Goal: Transaction & Acquisition: Complete application form

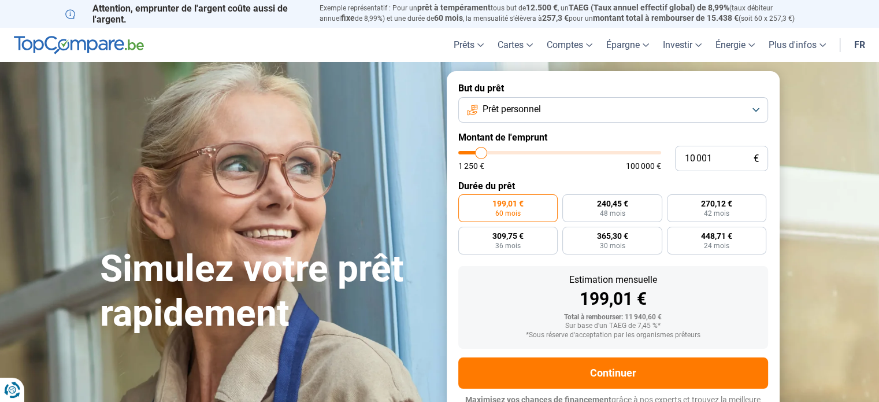
type input "22 500"
type input "22500"
click at [505, 154] on input "range" at bounding box center [559, 152] width 203 height 3
radio input "false"
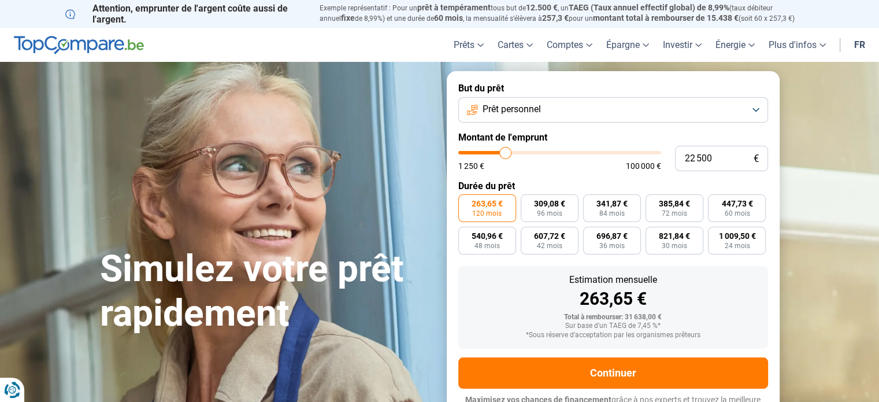
scroll to position [16, 0]
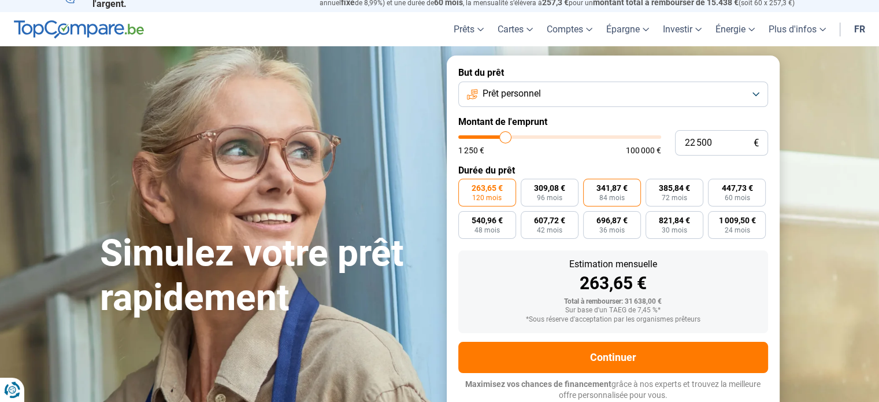
click at [594, 191] on label "341,87 € 84 mois" at bounding box center [612, 193] width 58 height 28
click at [591, 186] on input "341,87 € 84 mois" at bounding box center [587, 183] width 8 height 8
radio input "true"
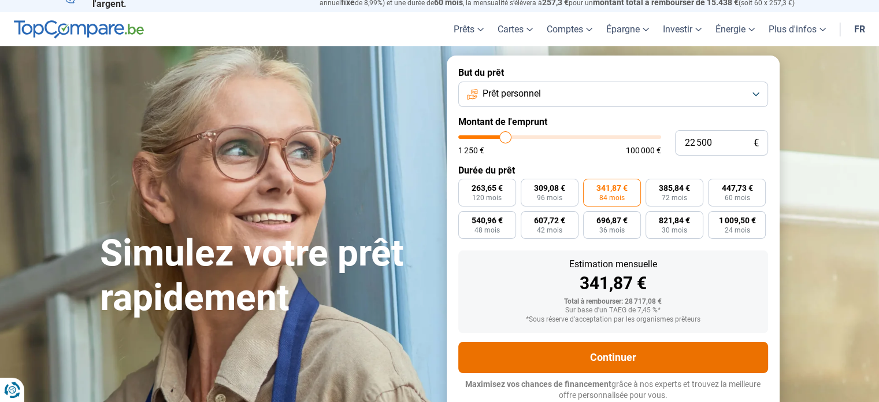
click at [601, 350] on button "Continuer" at bounding box center [613, 356] width 310 height 31
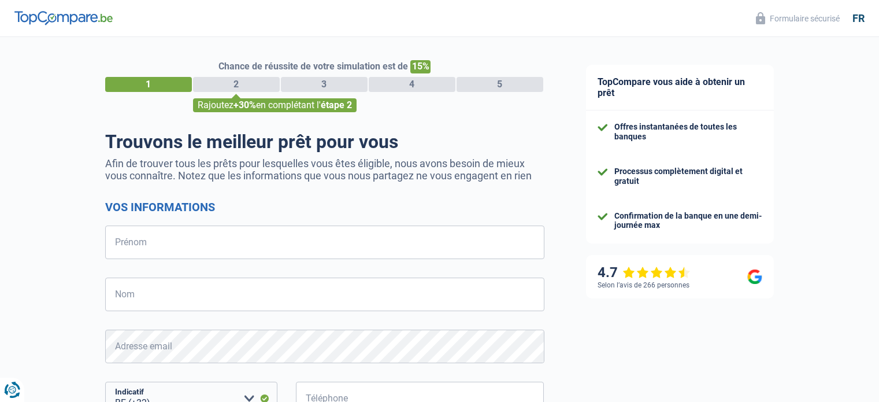
select select "32"
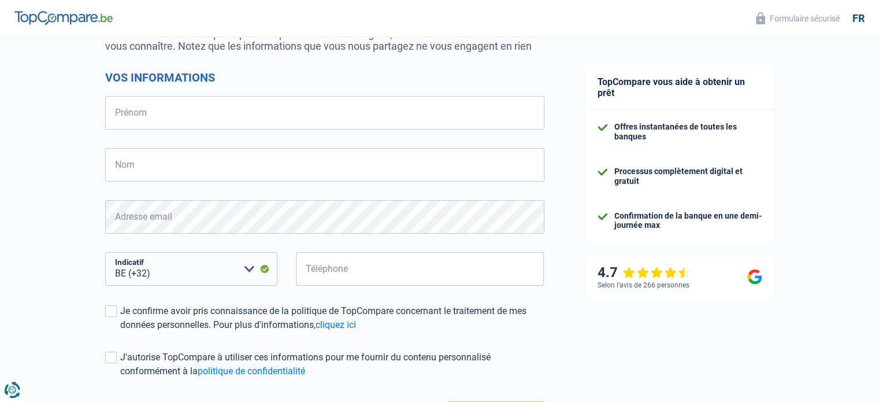
scroll to position [129, 0]
click at [418, 121] on input "Prénom" at bounding box center [324, 113] width 439 height 34
type input "Paola"
type input "GONZALEZ PUENTES"
type input "498547820"
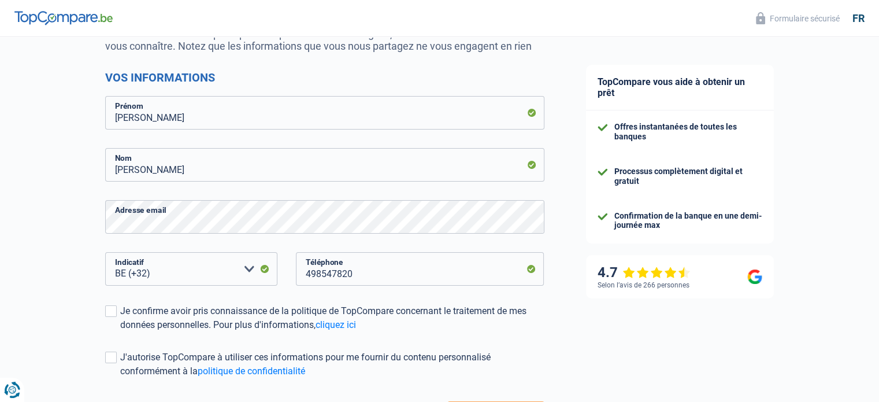
click at [66, 266] on div "Chance de réussite de votre simulation est de 15% 1 2 3 4 5 Rajoutez +30% en co…" at bounding box center [282, 198] width 565 height 591
click at [110, 310] on span at bounding box center [111, 311] width 12 height 12
click at [120, 332] on input "Je confirme avoir pris connaissance de la politique de TopCompare concernant le…" at bounding box center [120, 332] width 0 height 0
click at [64, 328] on div "Chance de réussite de votre simulation est de 15% 1 2 3 4 5 Rajoutez +30% en co…" at bounding box center [282, 198] width 565 height 591
click at [117, 356] on label "J'autorise TopCompare à utiliser ces informations pour me fournir du contenu pe…" at bounding box center [324, 364] width 439 height 28
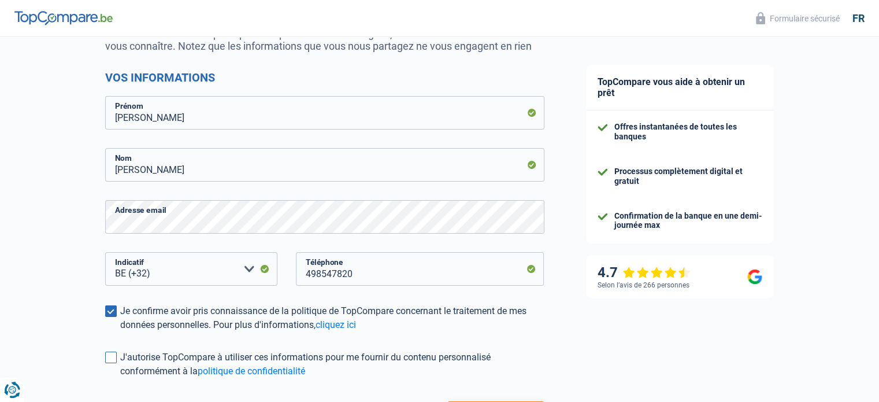
click at [120, 378] on input "J'autorise TopCompare à utiliser ces informations pour me fournir du contenu pe…" at bounding box center [120, 378] width 0 height 0
click at [42, 349] on div "Chance de réussite de votre simulation est de 15% 1 2 3 4 5 Rajoutez +30% en co…" at bounding box center [282, 198] width 565 height 591
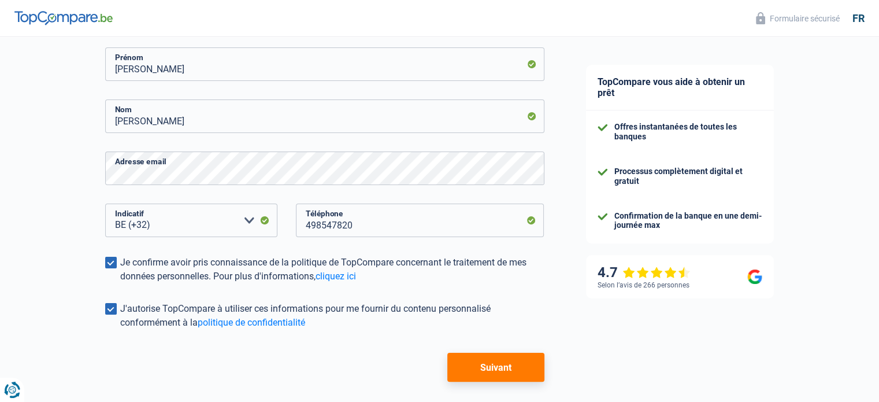
scroll to position [226, 0]
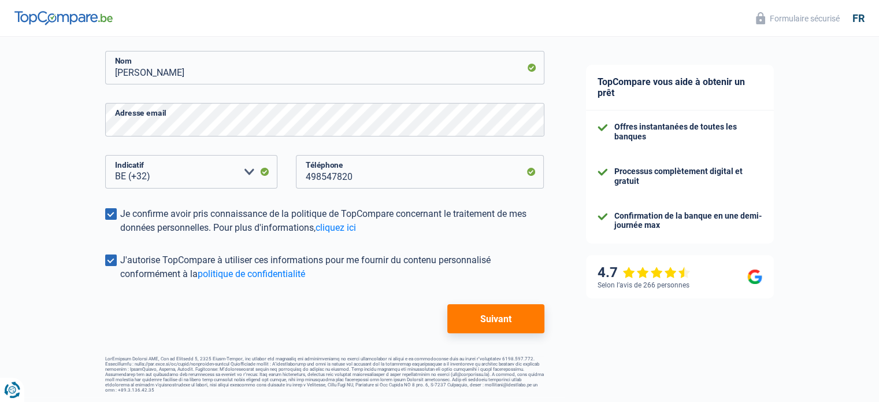
click at [492, 330] on button "Suivant" at bounding box center [495, 318] width 96 height 29
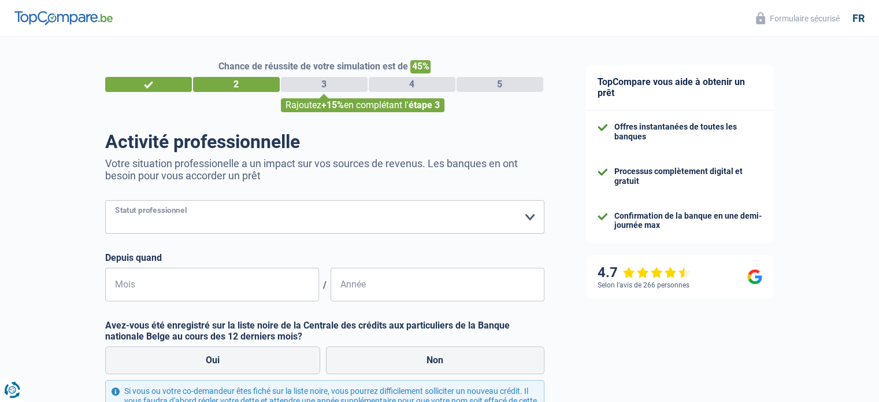
click at [388, 219] on select "Ouvrier Employé privé Employé public Invalide Indépendant Pensionné Chômeur Mut…" at bounding box center [324, 217] width 439 height 34
select select "unemployed"
click at [105, 200] on select "Ouvrier Employé privé Employé public Invalide Indépendant Pensionné Chômeur Mut…" at bounding box center [324, 217] width 439 height 34
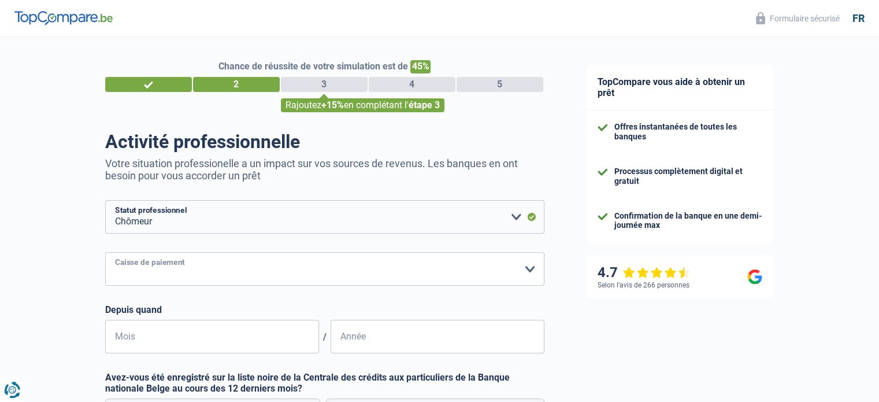
click at [217, 261] on select "CAPAC FGTB CSC CGSLB Autre Veuillez sélectionner une option" at bounding box center [324, 269] width 439 height 34
select select "csc"
click at [105, 252] on select "CAPAC FGTB CSC CGSLB Autre Veuillez sélectionner une option" at bounding box center [324, 269] width 439 height 34
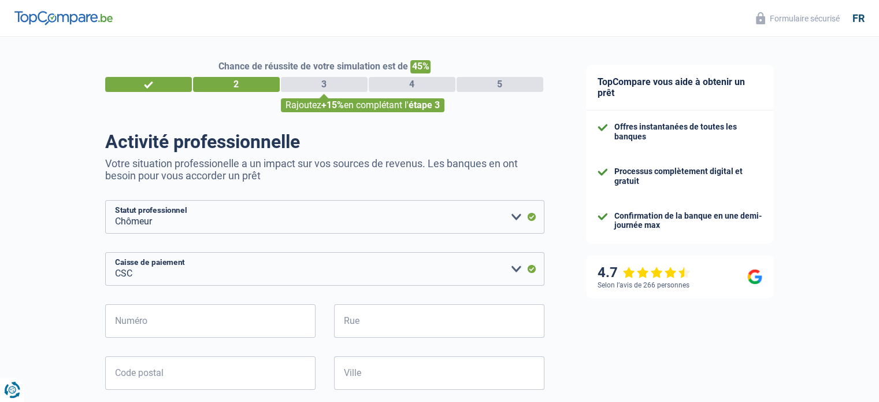
click at [74, 307] on div "Chance de réussite de votre simulation est de 45% 1 2 3 4 5 Rajoutez +15% en co…" at bounding box center [282, 389] width 565 height 714
click at [139, 324] on input "Numéro" at bounding box center [210, 321] width 210 height 34
type input "52"
type input "52 VICTOR ALLARD"
type input "1180"
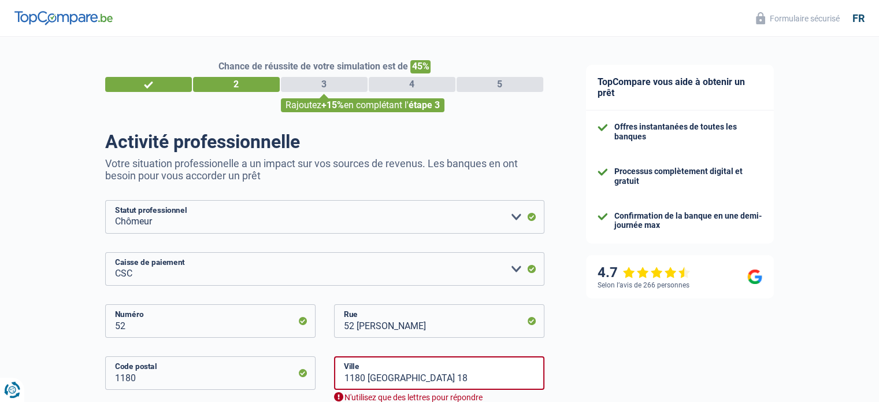
click at [28, 291] on div "Chance de réussite de votre simulation est de 45% 1 2 3 4 5 Rajoutez +15% en co…" at bounding box center [282, 395] width 565 height 727
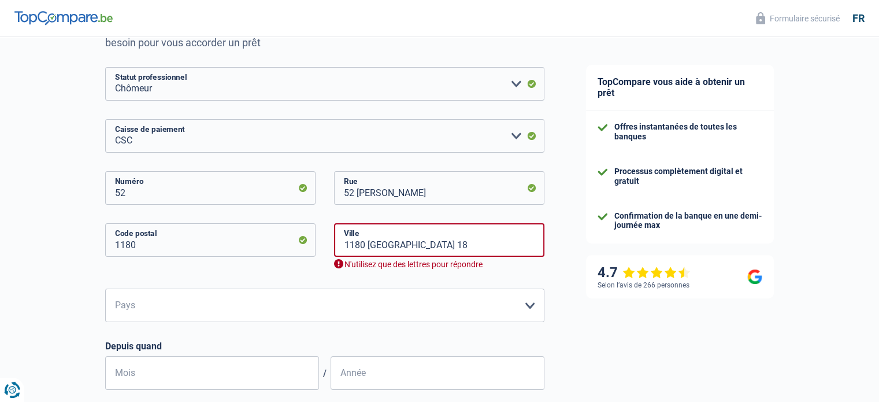
scroll to position [185, 0]
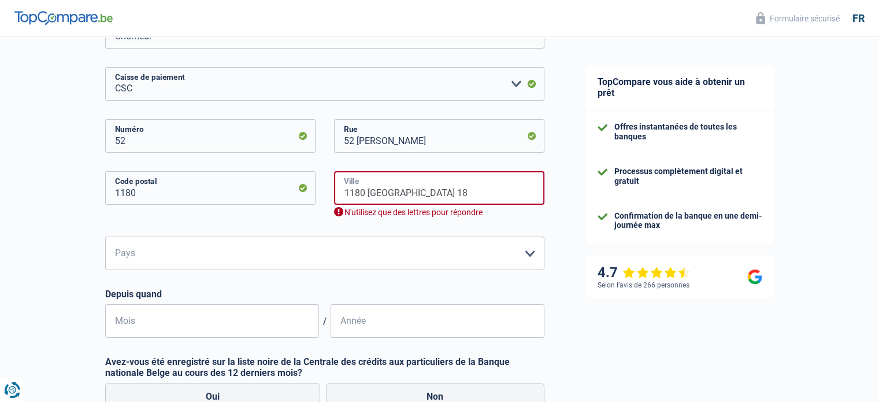
click at [428, 195] on input "1180 Brussel 18" at bounding box center [439, 188] width 210 height 34
type input "UCCLE"
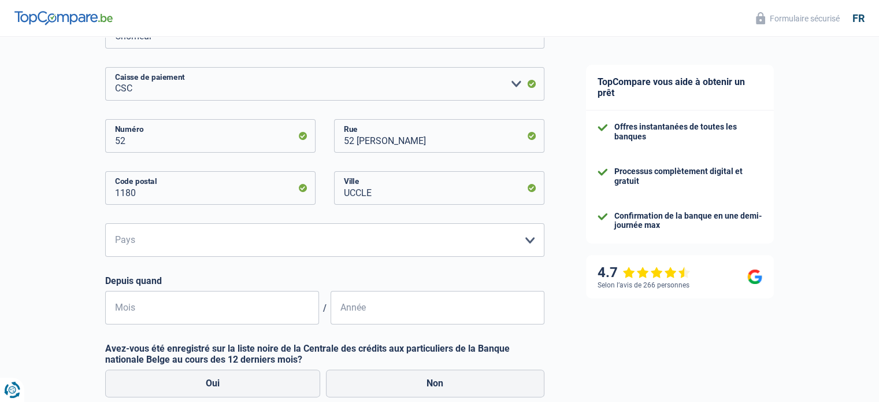
click at [58, 226] on div "Chance de réussite de votre simulation est de 45% 1 2 3 4 5 Rajoutez +15% en co…" at bounding box center [282, 204] width 565 height 714
click at [128, 242] on select "Belgique Luxembourg Veuillez sélectionner une option" at bounding box center [324, 240] width 439 height 34
select select "BE"
click at [105, 224] on select "Belgique Luxembourg Veuillez sélectionner une option" at bounding box center [324, 240] width 439 height 34
click at [114, 311] on input "Mois" at bounding box center [212, 308] width 214 height 34
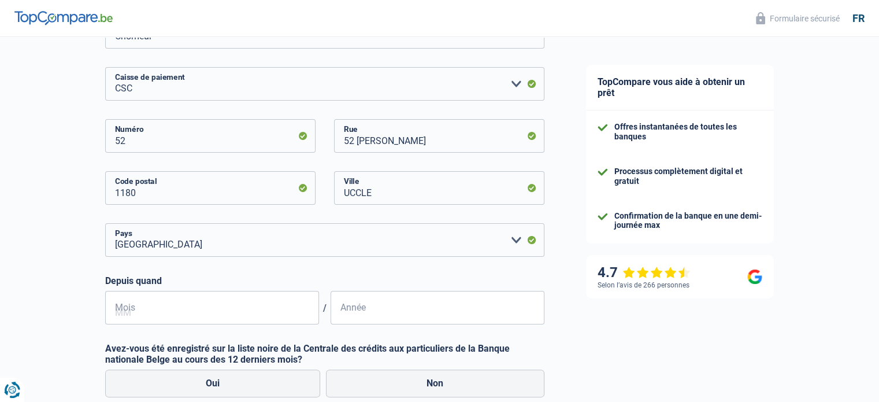
click at [31, 296] on div "Chance de réussite de votre simulation est de 45% 1 2 3 4 5 Rajoutez +15% en co…" at bounding box center [282, 204] width 565 height 714
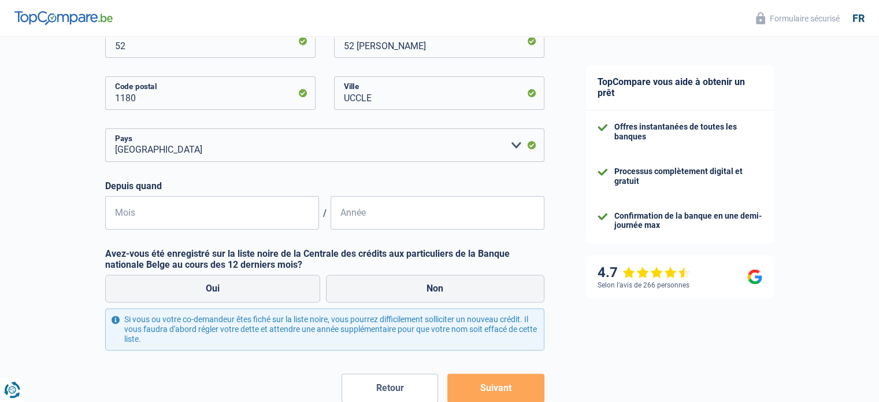
scroll to position [254, 0]
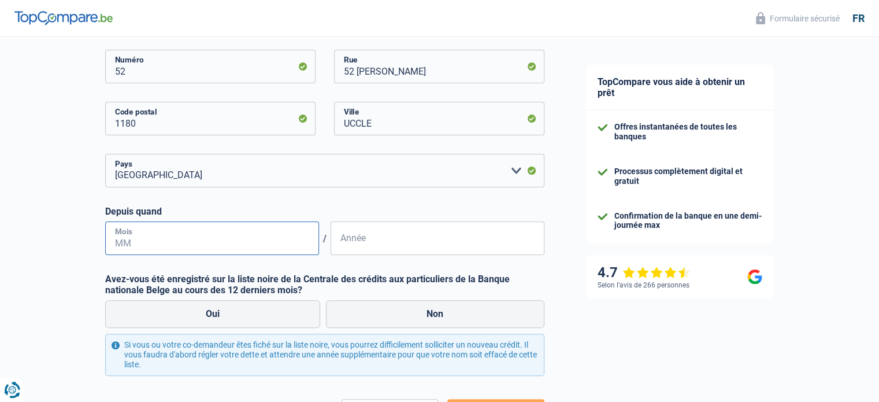
click at [151, 227] on input "Mois" at bounding box center [212, 238] width 214 height 34
type input "01"
type input "2025"
click at [383, 304] on label "Non" at bounding box center [435, 314] width 218 height 28
click at [383, 304] on input "Non" at bounding box center [435, 314] width 218 height 28
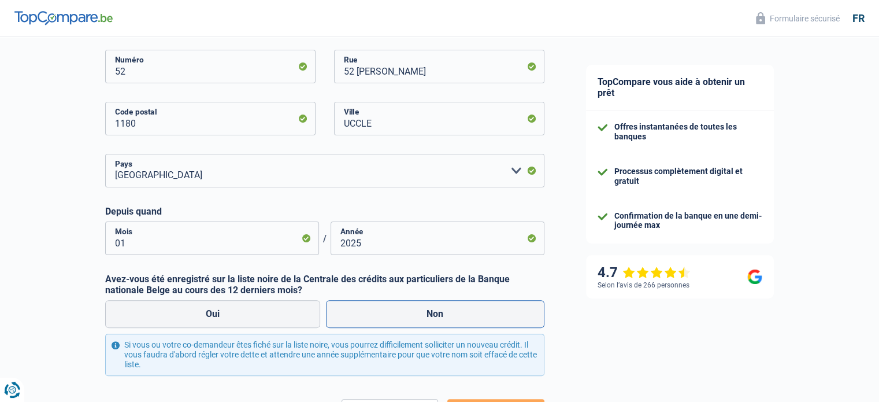
radio input "true"
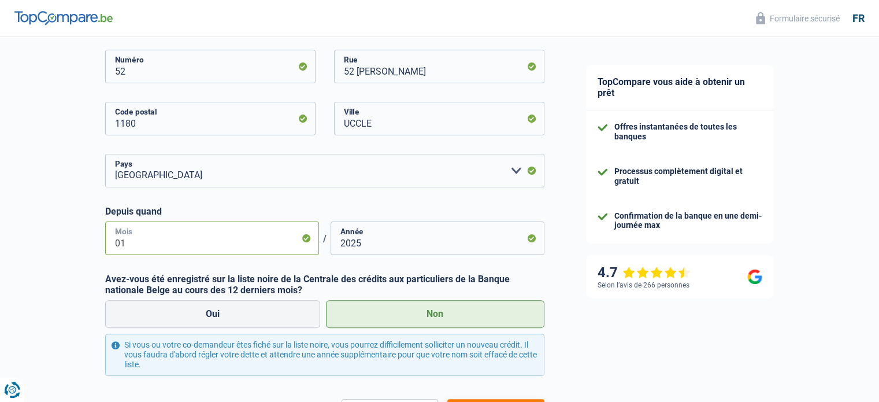
click at [242, 239] on input "01" at bounding box center [212, 238] width 214 height 34
type input "0"
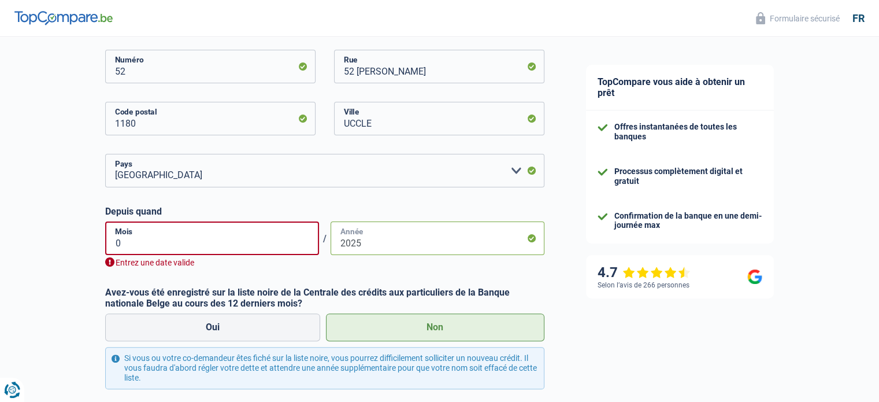
type input "01"
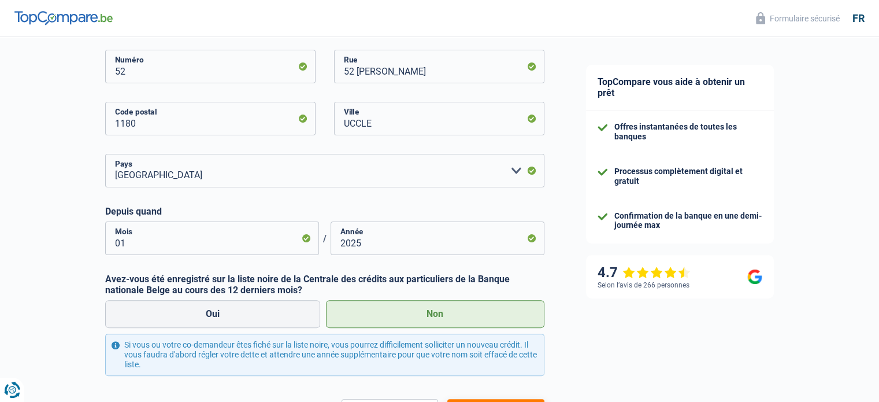
click at [495, 311] on label "Non" at bounding box center [435, 314] width 218 height 28
click at [495, 311] on input "Non" at bounding box center [435, 314] width 218 height 28
drag, startPoint x: 877, startPoint y: 217, endPoint x: 860, endPoint y: 313, distance: 97.9
click at [860, 313] on div "TopCompare vous aide à obtenir un prêt Offres instantanées de toutes les banque…" at bounding box center [722, 140] width 314 height 714
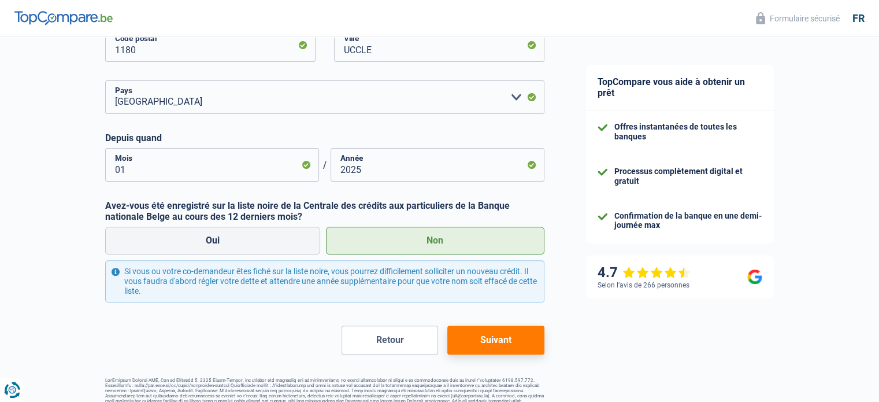
scroll to position [349, 0]
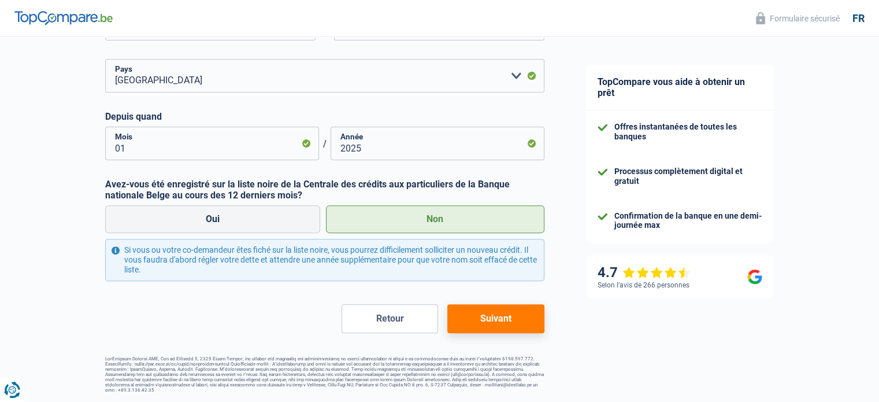
click at [520, 313] on button "Suivant" at bounding box center [495, 318] width 96 height 29
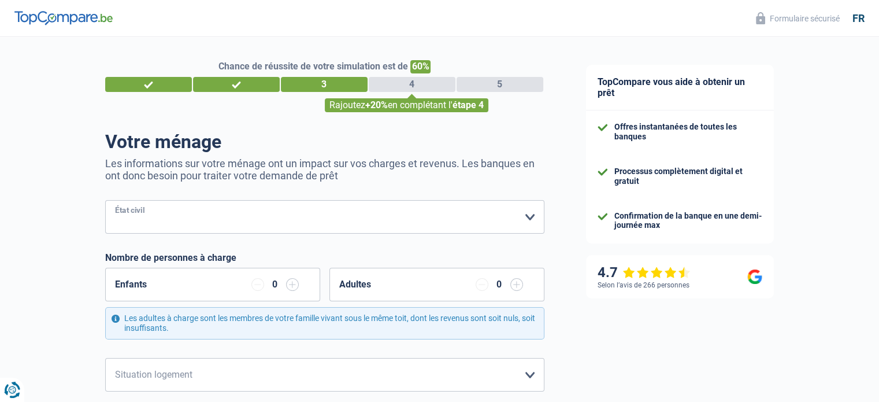
click at [430, 228] on select "Célibataire Marié(e) Cohabitant(e) légal(e) Divorcé(e) Veuf(ve) Séparé (de fait…" at bounding box center [324, 217] width 439 height 34
select select "divorced"
click at [105, 200] on select "Célibataire Marié(e) Cohabitant(e) légal(e) Divorcé(e) Veuf(ve) Séparé (de fait…" at bounding box center [324, 217] width 439 height 34
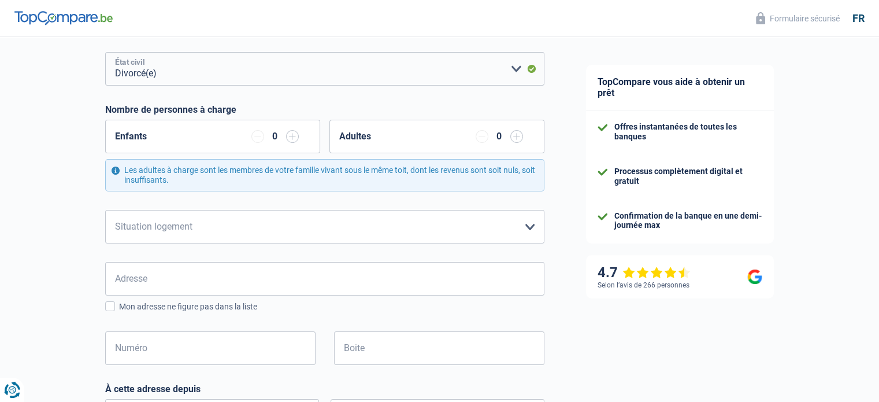
scroll to position [153, 0]
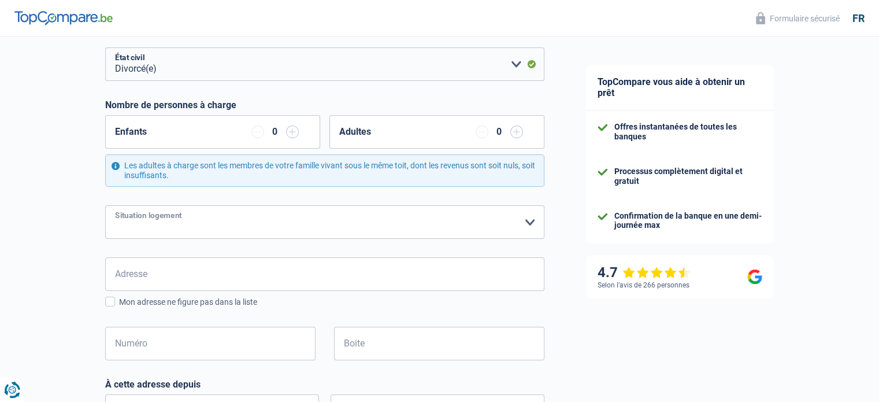
click at [536, 214] on select "Locataire Propriétaire avec prêt hypothécaire Propriétaire sans prêt hypothécai…" at bounding box center [324, 222] width 439 height 34
select select "rents"
click at [105, 205] on select "Locataire Propriétaire avec prêt hypothécaire Propriétaire sans prêt hypothécai…" at bounding box center [324, 222] width 439 height 34
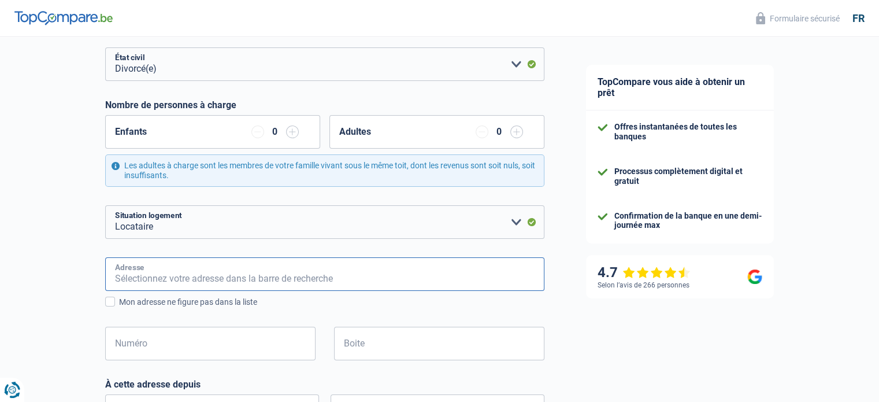
click at [433, 281] on input "Adresse" at bounding box center [324, 274] width 439 height 34
type input "Rue Victor Allard 52/4"
type input "Belgique"
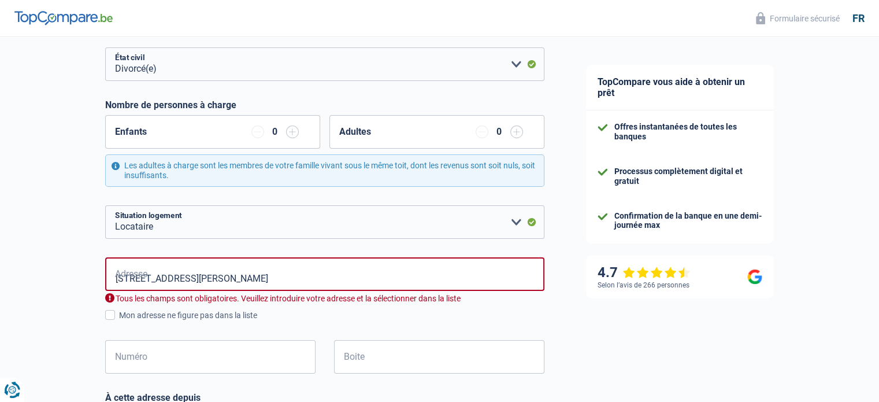
type input "Belgique"
click at [110, 314] on span at bounding box center [110, 315] width 10 height 10
click at [119, 321] on input "Mon adresse ne figure pas dans la liste" at bounding box center [119, 321] width 0 height 0
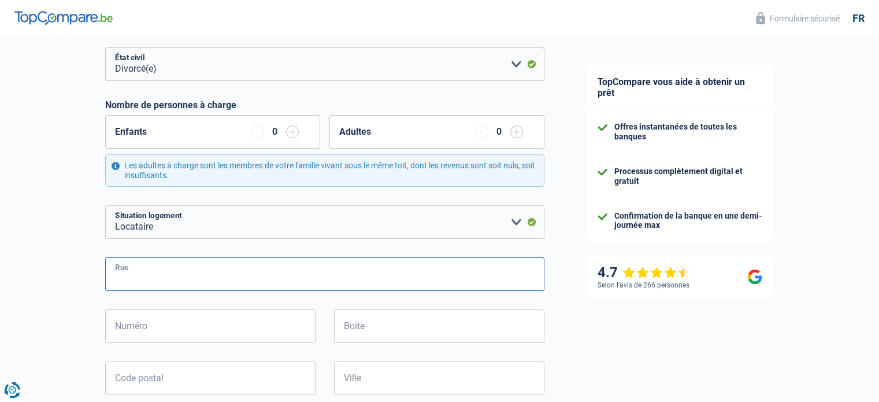
click at [153, 287] on input "Rue" at bounding box center [324, 274] width 439 height 34
type input "VICTOR ALLARD"
type input "52"
type input "1180"
type input "1180 Brussel 18"
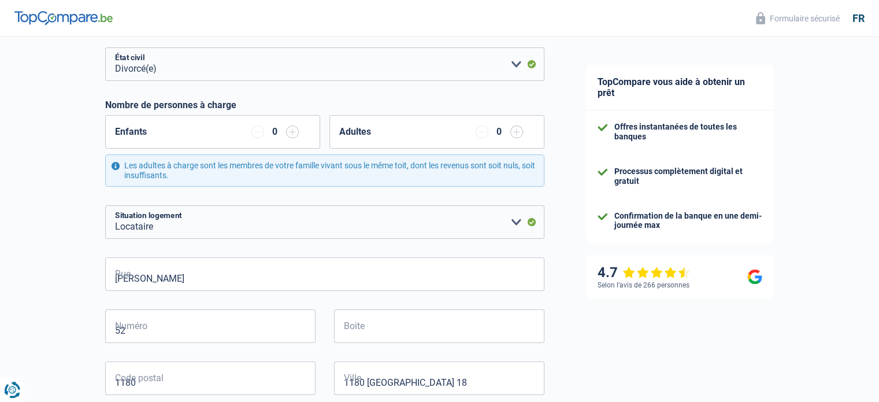
type input "1180 Brussel 18"
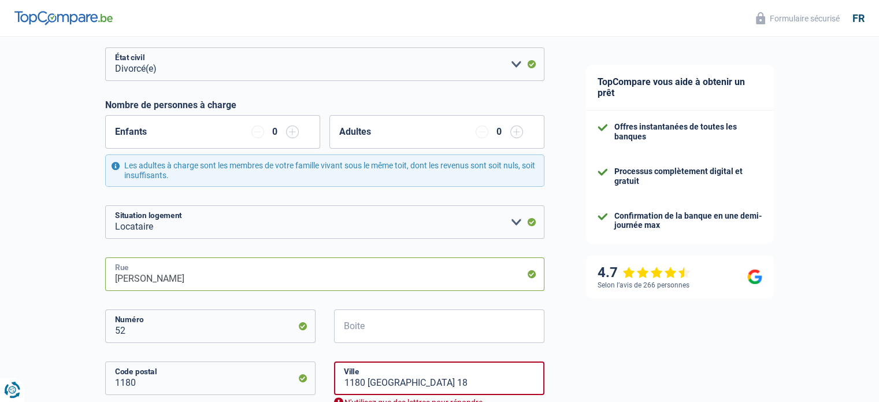
type input "52 VICTOR ALLARD"
click at [32, 324] on div "Chance de réussite de votre simulation est de 60% 1 2 3 4 5 Rajoutez +20% en co…" at bounding box center [282, 379] width 565 height 998
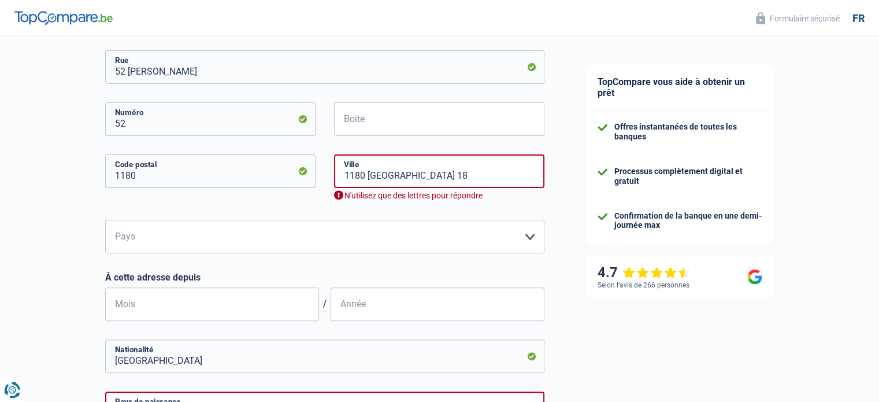
scroll to position [361, 0]
click at [388, 122] on input "Boite" at bounding box center [439, 118] width 210 height 34
type input "4"
click at [421, 177] on input "1180 Brussel 18" at bounding box center [439, 170] width 210 height 34
type input "UCCLE"
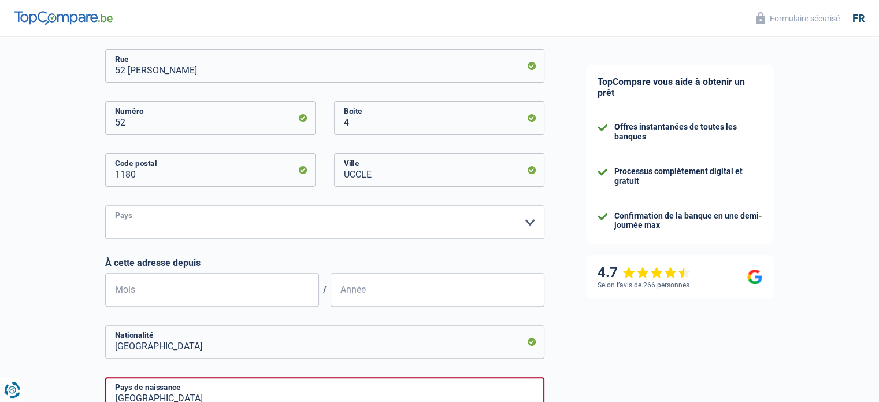
click at [342, 214] on select "Belgique Luxembourg Veuillez sélectionner une option" at bounding box center [324, 222] width 439 height 34
select select "BE"
click at [105, 205] on select "Belgique Luxembourg Veuillez sélectionner une option" at bounding box center [324, 222] width 439 height 34
click at [210, 287] on input "Mois" at bounding box center [212, 290] width 214 height 34
type input "2"
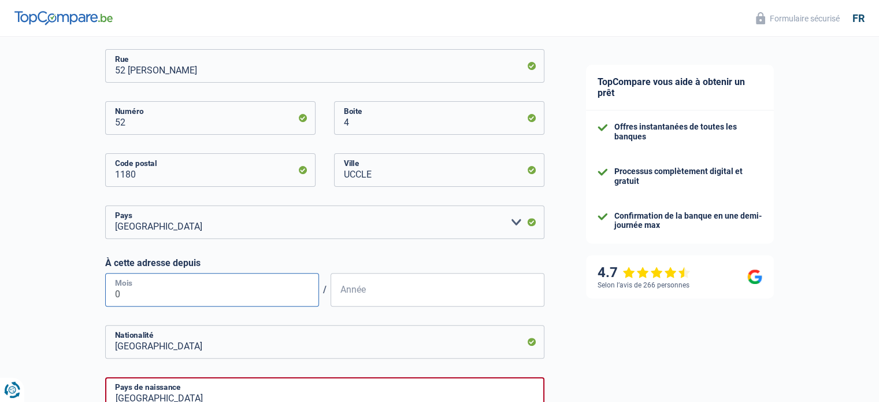
type input "07"
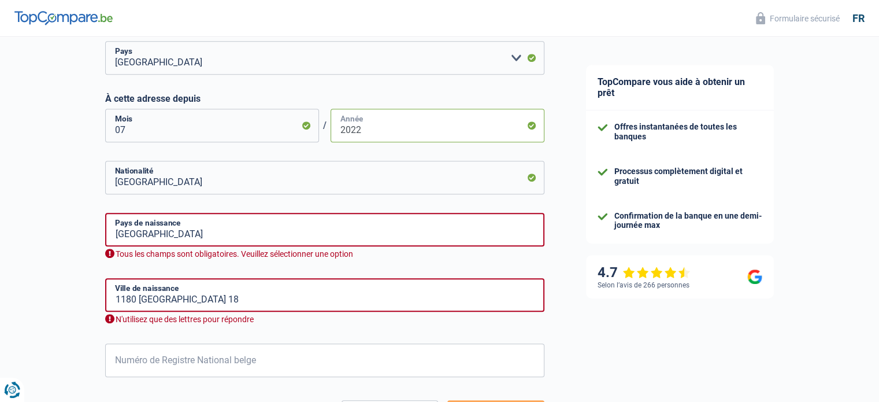
scroll to position [532, 0]
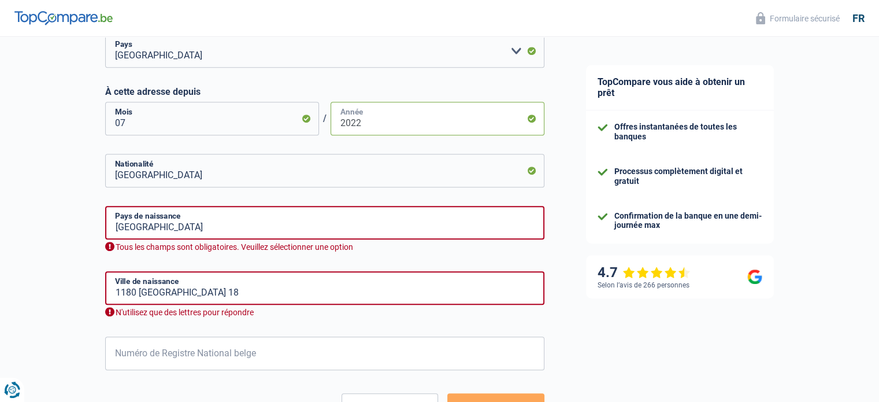
type input "2022"
click at [436, 211] on input "Belgique" at bounding box center [324, 223] width 439 height 34
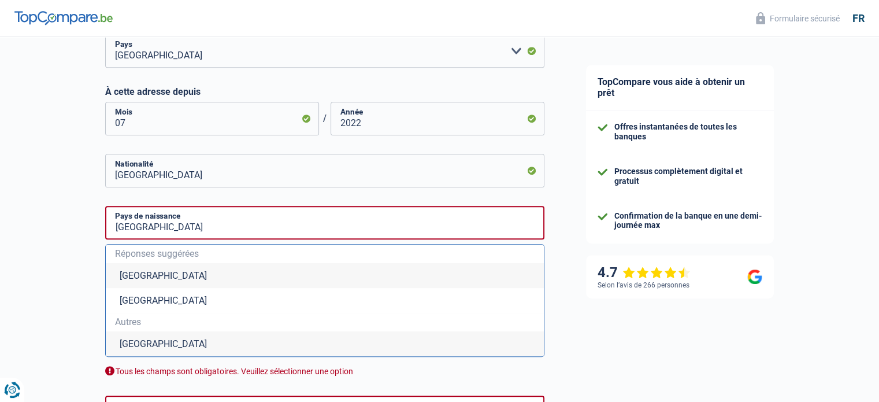
click at [153, 279] on li "Belgique" at bounding box center [325, 275] width 438 height 25
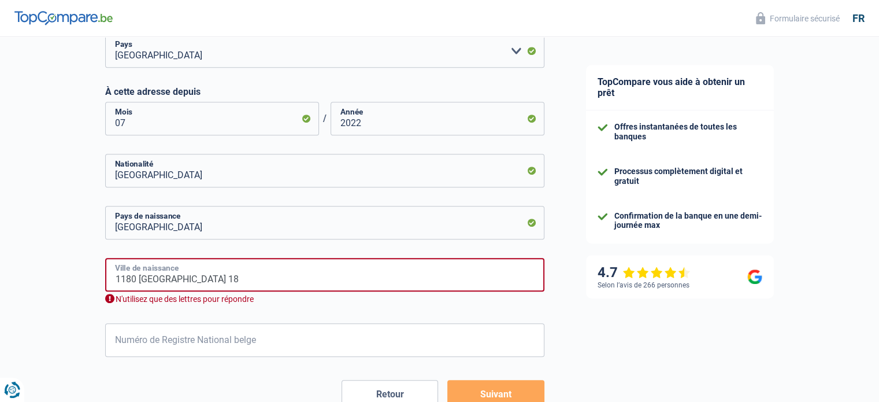
click at [207, 276] on input "1180 Brussel 18" at bounding box center [324, 275] width 439 height 34
drag, startPoint x: 207, startPoint y: 276, endPoint x: 83, endPoint y: 284, distance: 123.9
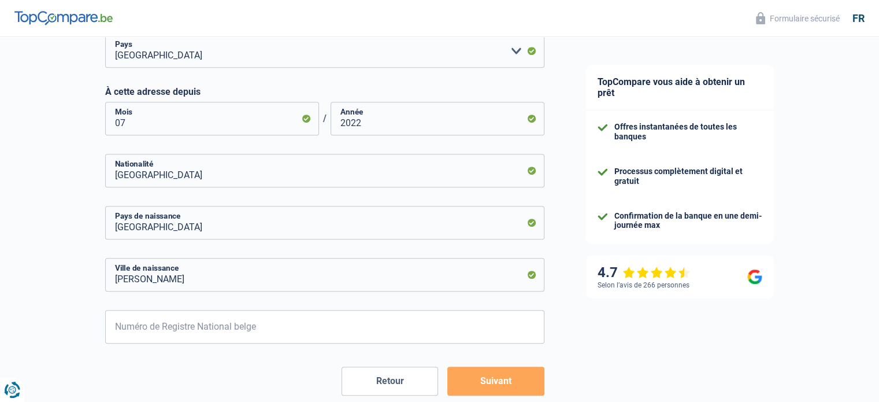
click at [119, 281] on input "santiago" at bounding box center [324, 275] width 439 height 34
type input "Santiago"
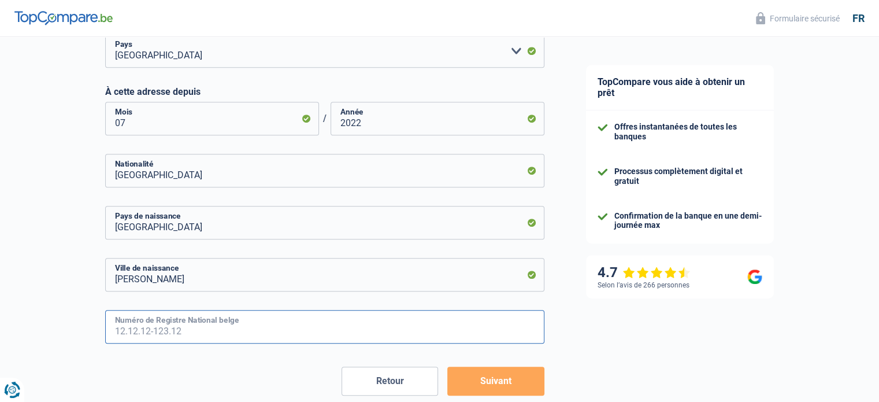
click at [167, 333] on input "Numéro de Registre National belge" at bounding box center [324, 327] width 439 height 34
type input "76.12.27-302.83"
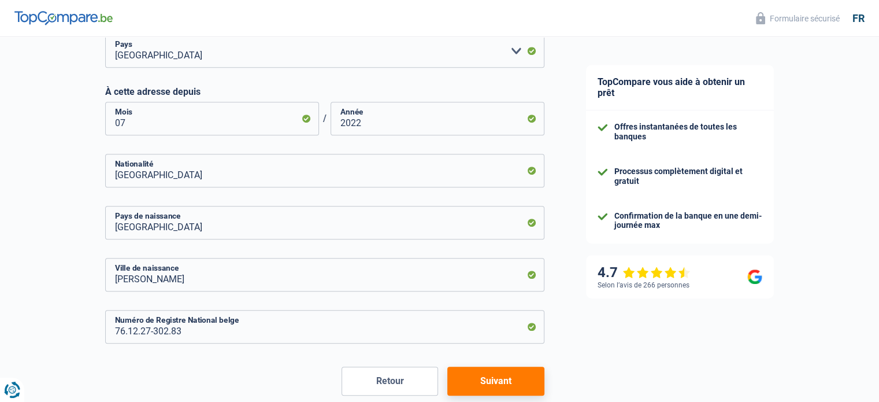
click at [514, 383] on button "Suivant" at bounding box center [495, 380] width 96 height 29
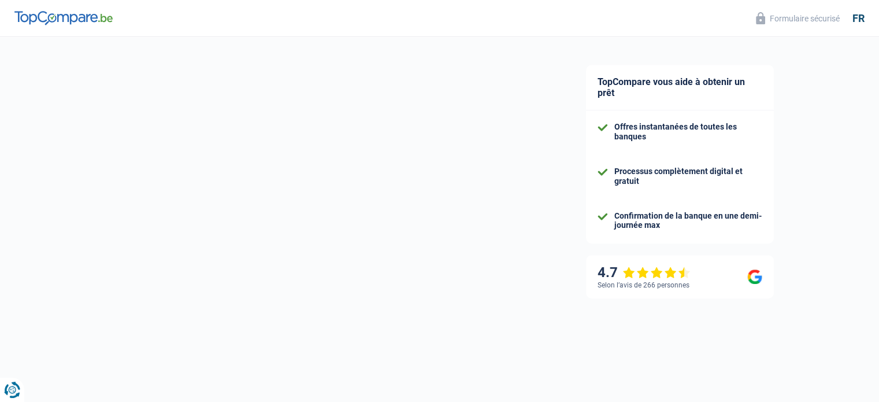
select select "unemployment"
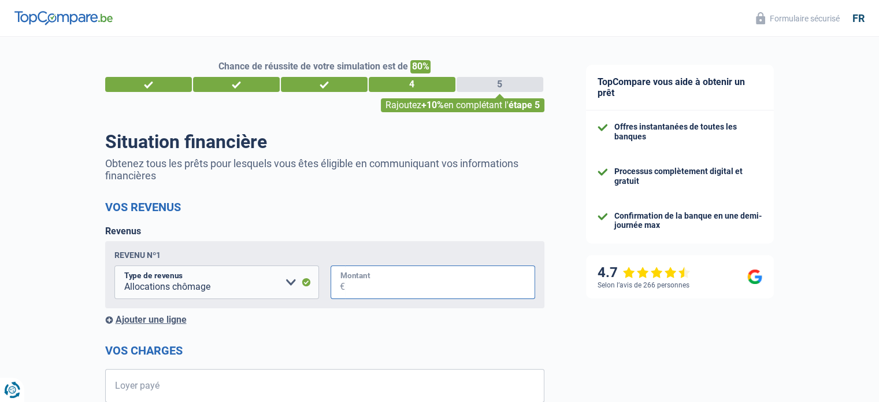
click at [356, 285] on input "Montant" at bounding box center [440, 282] width 190 height 34
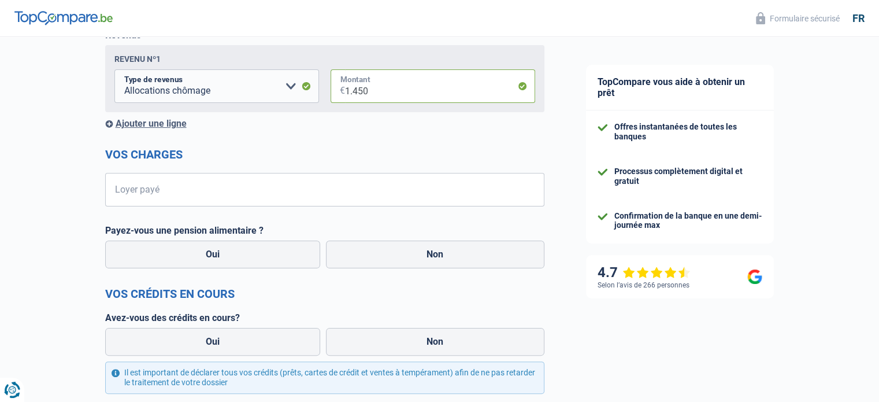
scroll to position [199, 0]
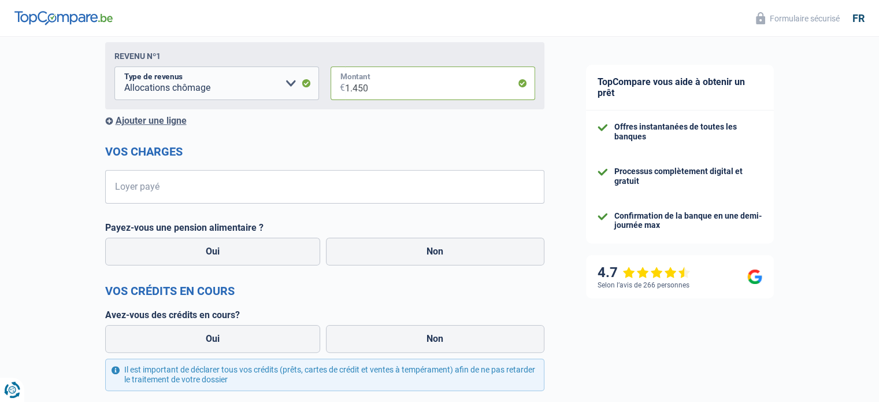
type input "1.450"
click at [264, 199] on input "Loyer payé" at bounding box center [332, 187] width 425 height 34
type input "750"
click at [410, 248] on label "Non" at bounding box center [435, 251] width 218 height 28
click at [410, 248] on input "Non" at bounding box center [435, 251] width 218 height 28
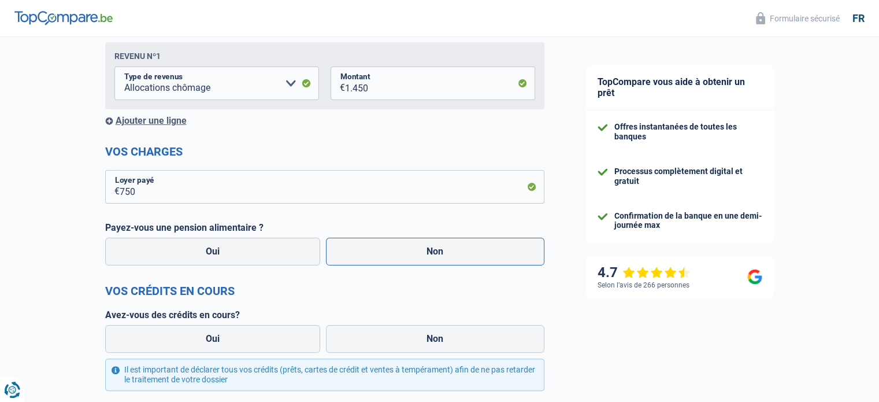
radio input "true"
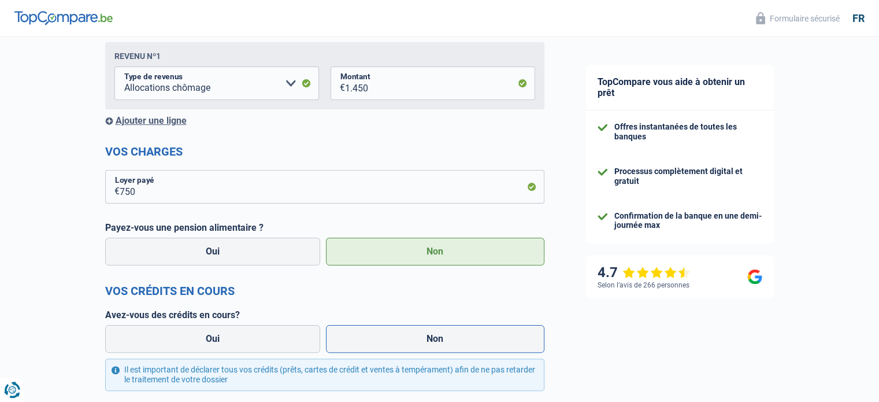
click at [431, 339] on label "Non" at bounding box center [435, 339] width 218 height 28
click at [431, 339] on input "Non" at bounding box center [435, 339] width 218 height 28
radio input "true"
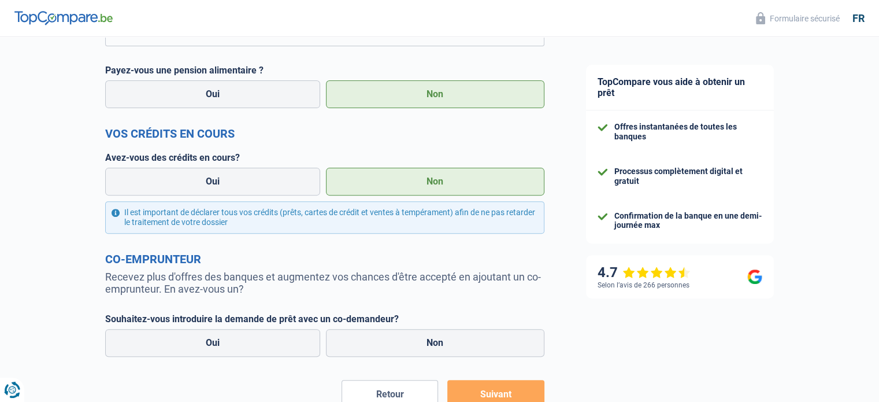
scroll to position [433, 0]
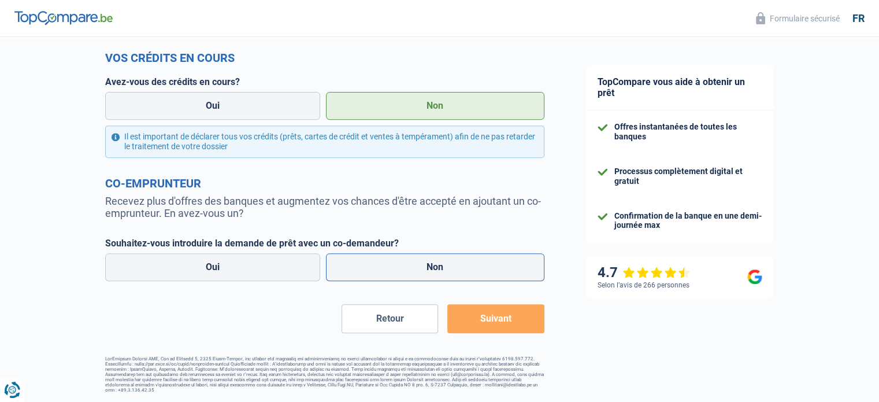
click at [463, 263] on label "Non" at bounding box center [435, 267] width 218 height 28
click at [463, 263] on input "Non" at bounding box center [435, 267] width 218 height 28
radio input "true"
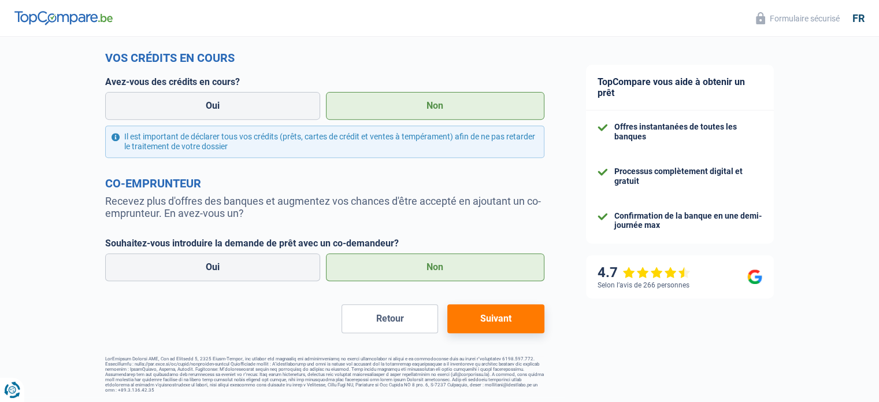
click at [484, 317] on button "Suivant" at bounding box center [495, 318] width 96 height 29
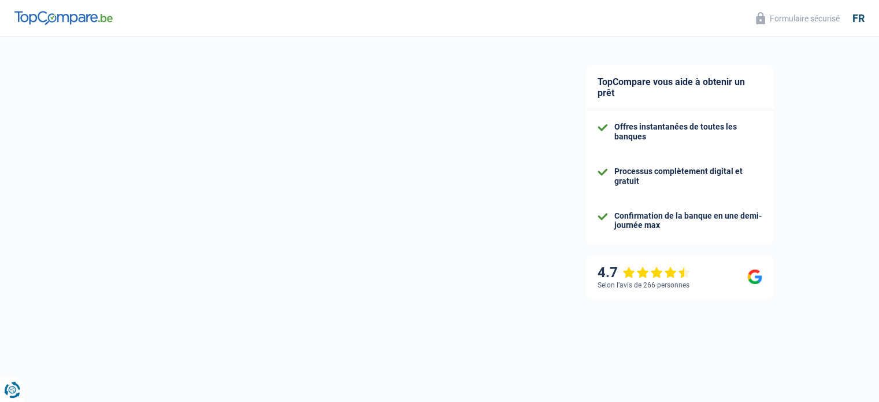
select select "120"
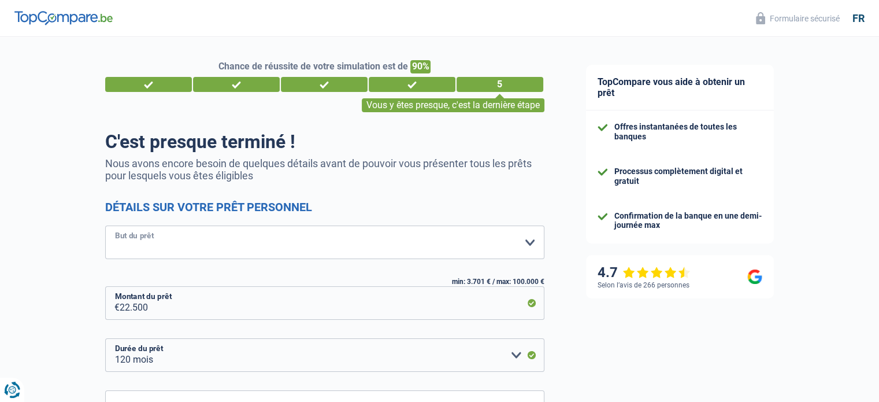
click at [341, 257] on select "Confort maison: meubles, textile, peinture, électroménager, outillage non-profe…" at bounding box center [324, 242] width 439 height 34
click at [105, 226] on select "Confort maison: meubles, textile, peinture, électroménager, outillage non-profe…" at bounding box center [324, 242] width 439 height 34
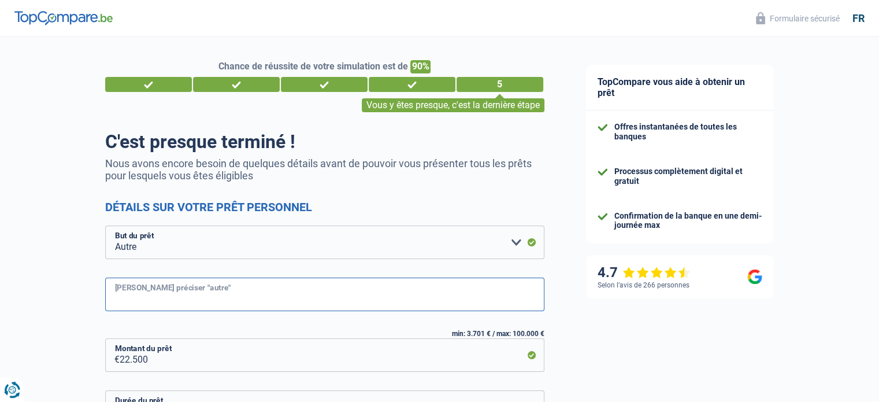
click at [270, 294] on input "Veuillez préciser "autre"" at bounding box center [324, 294] width 439 height 34
click at [259, 246] on select "Confort maison: meubles, textile, peinture, électroménager, outillage non-profe…" at bounding box center [324, 242] width 439 height 34
select select "drivingLicense"
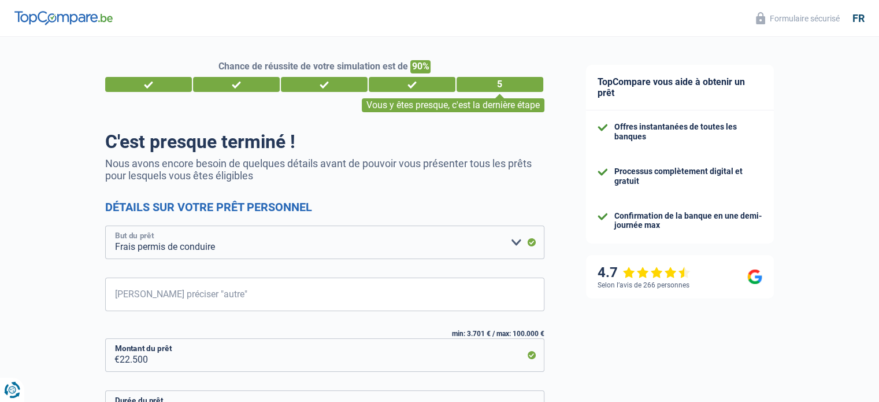
click at [105, 226] on select "Confort maison: meubles, textile, peinture, électroménager, outillage non-profe…" at bounding box center [324, 242] width 439 height 34
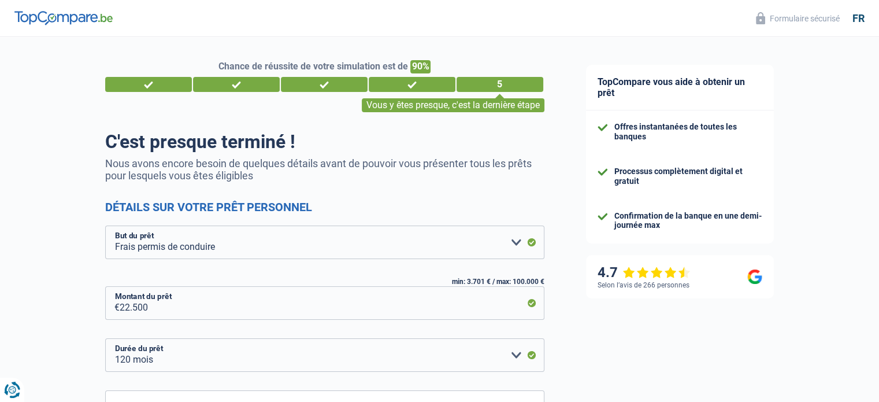
click at [53, 321] on div "Chance de réussite de votre simulation est de 90% 1 2 3 4 5 Vous y êtes presque…" at bounding box center [282, 304] width 565 height 544
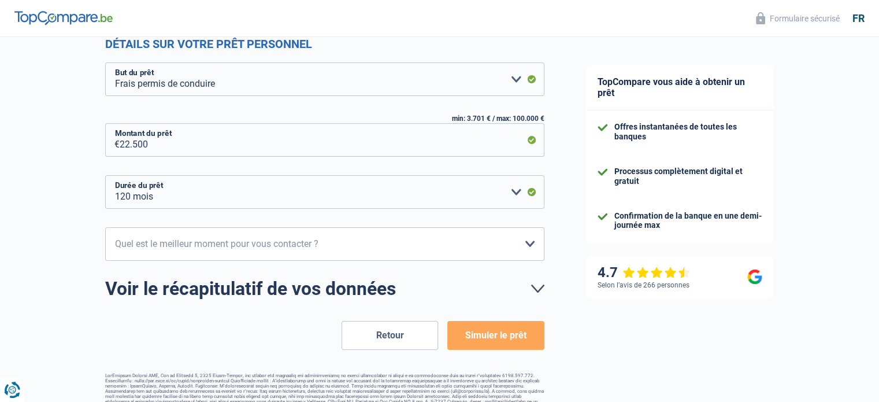
scroll to position [164, 0]
click at [499, 232] on select "10h-12h 12h-14h 14h-16h 16h-18h Veuillez sélectionner une option" at bounding box center [324, 243] width 439 height 34
select select "16-18"
click at [105, 226] on select "10h-12h 12h-14h 14h-16h 16h-18h Veuillez sélectionner une option" at bounding box center [324, 243] width 439 height 34
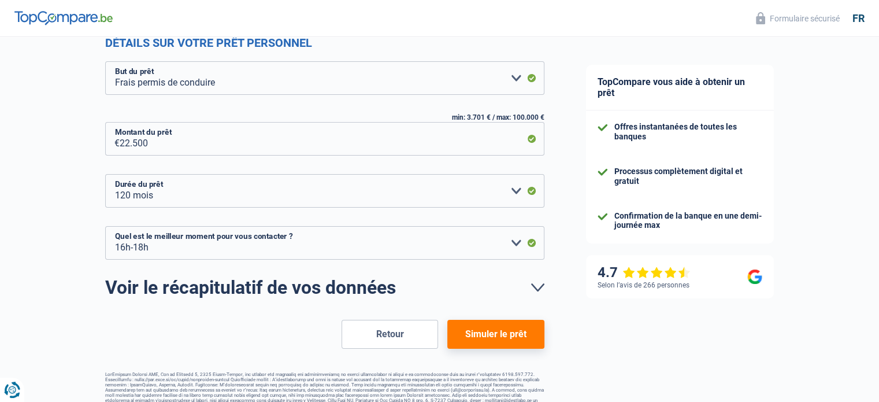
click at [494, 335] on button "Simuler le prêt" at bounding box center [495, 334] width 96 height 29
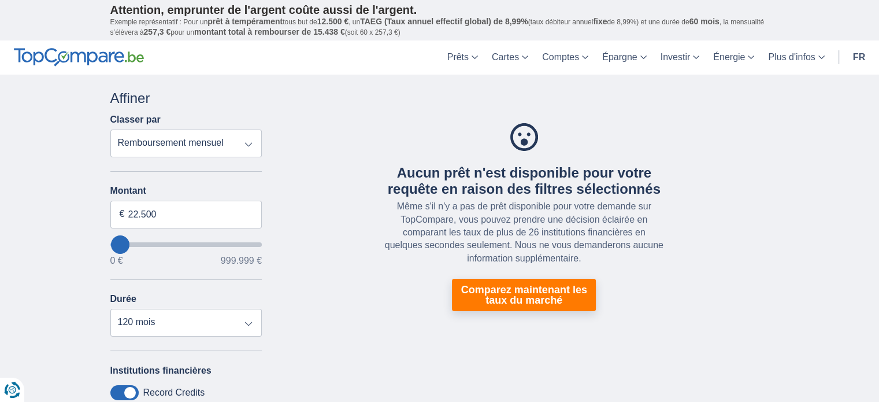
type input "17.000"
type input "17000"
select select "84"
type input "14.000"
type input "14000"
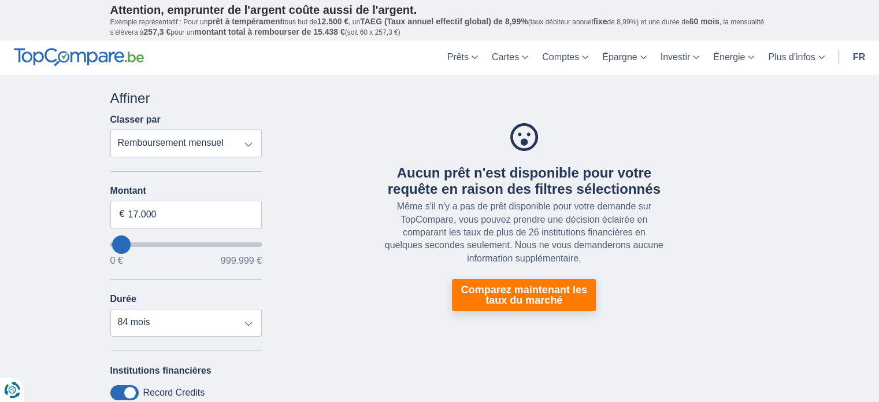
select select "60"
type input "0"
select select "12"
type input "21.000"
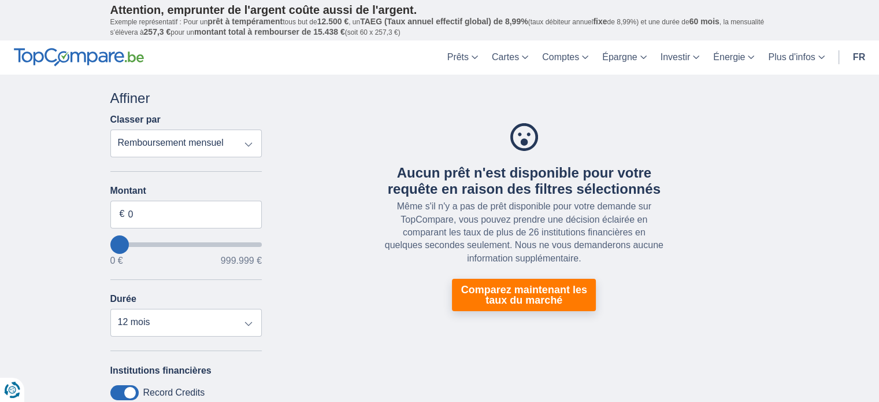
type input "21000"
type input "24.000"
type input "24000"
select select "120"
type input "31000"
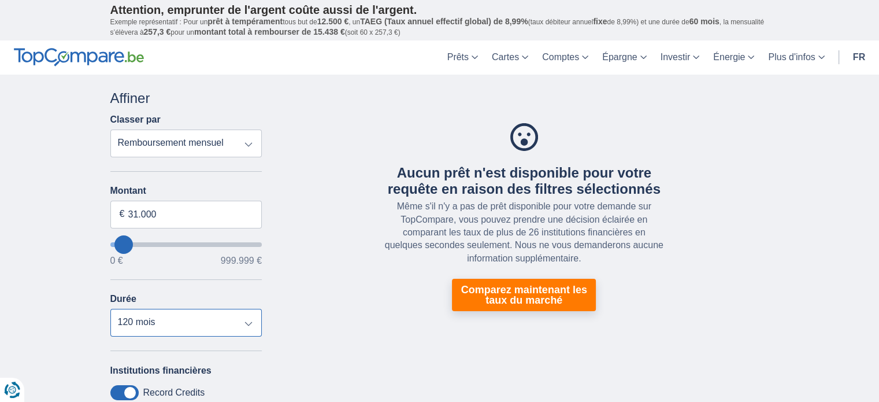
click at [140, 318] on select "12 mois 18 mois 24 mois 30 mois 36 mois 42 mois 48 mois 60 mois 72 mois 84 mois…" at bounding box center [186, 323] width 152 height 28
click at [52, 279] on div "× widget.non-eligible-application.title widget.non-eligible-application.text no…" at bounding box center [439, 334] width 879 height 519
type input "0"
select select "12"
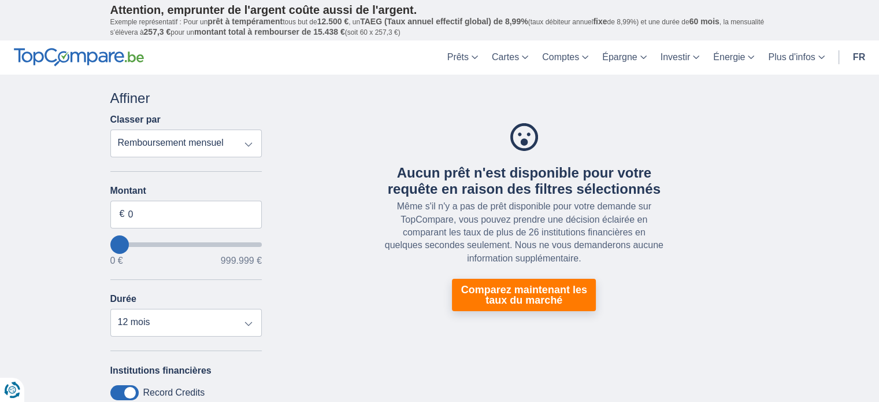
type input "1000"
type input "1.000"
select select "24"
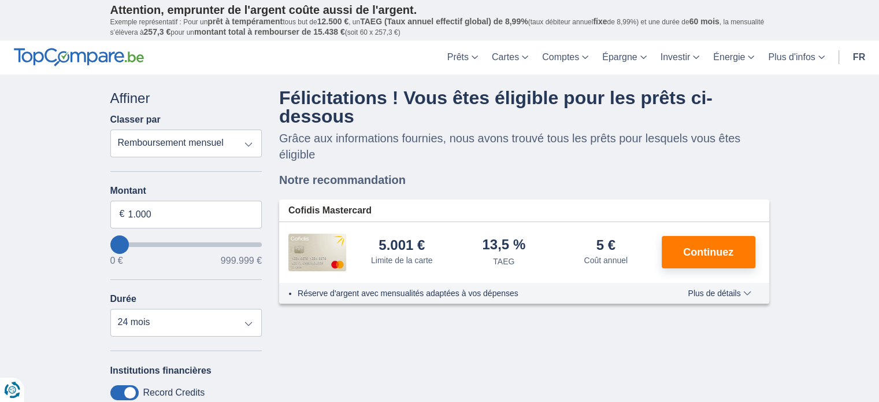
type input "2000"
type input "2.000"
type input "3000"
type input "3.000"
select select "30"
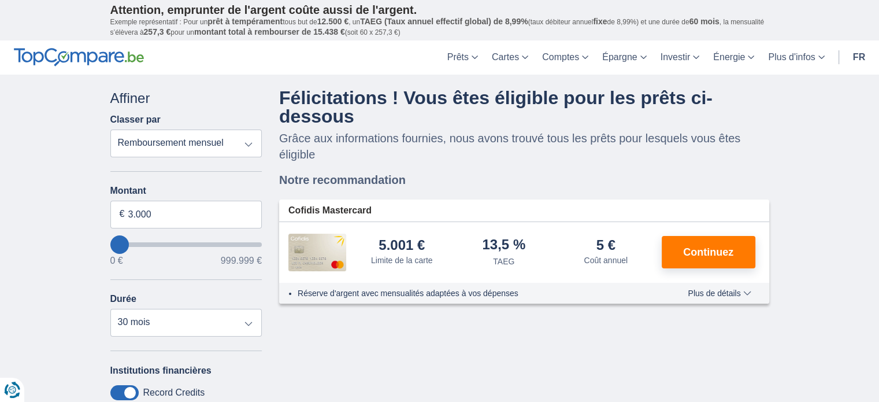
type input "4000"
type input "4.000"
select select "36"
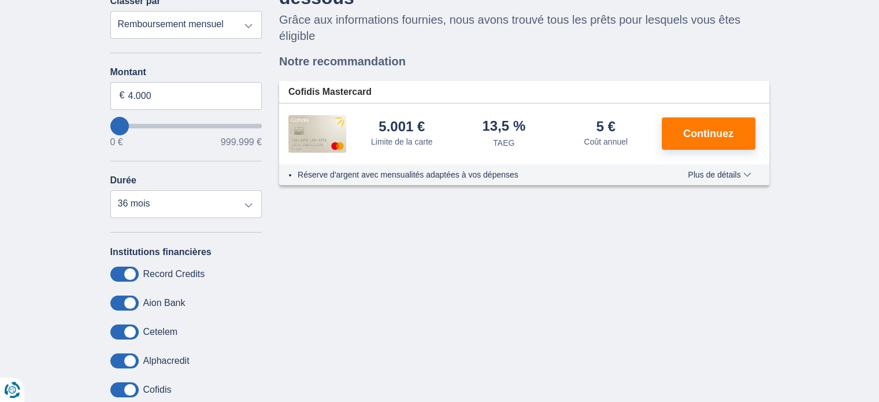
scroll to position [113, 0]
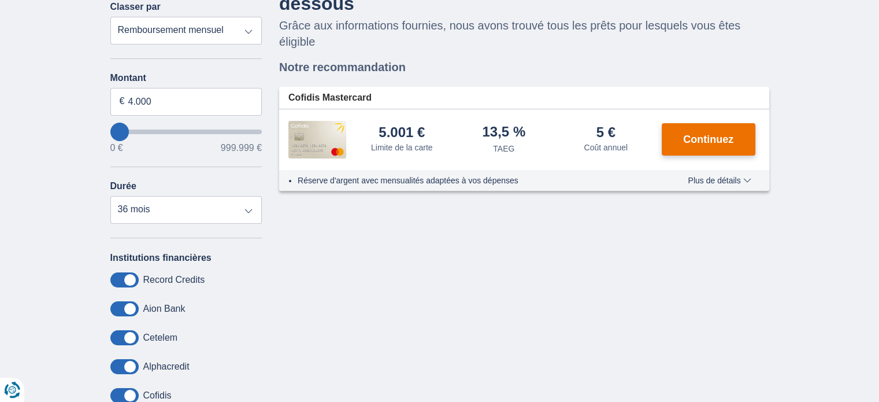
click at [698, 128] on button "Continuez" at bounding box center [709, 139] width 94 height 32
